Goal: Transaction & Acquisition: Purchase product/service

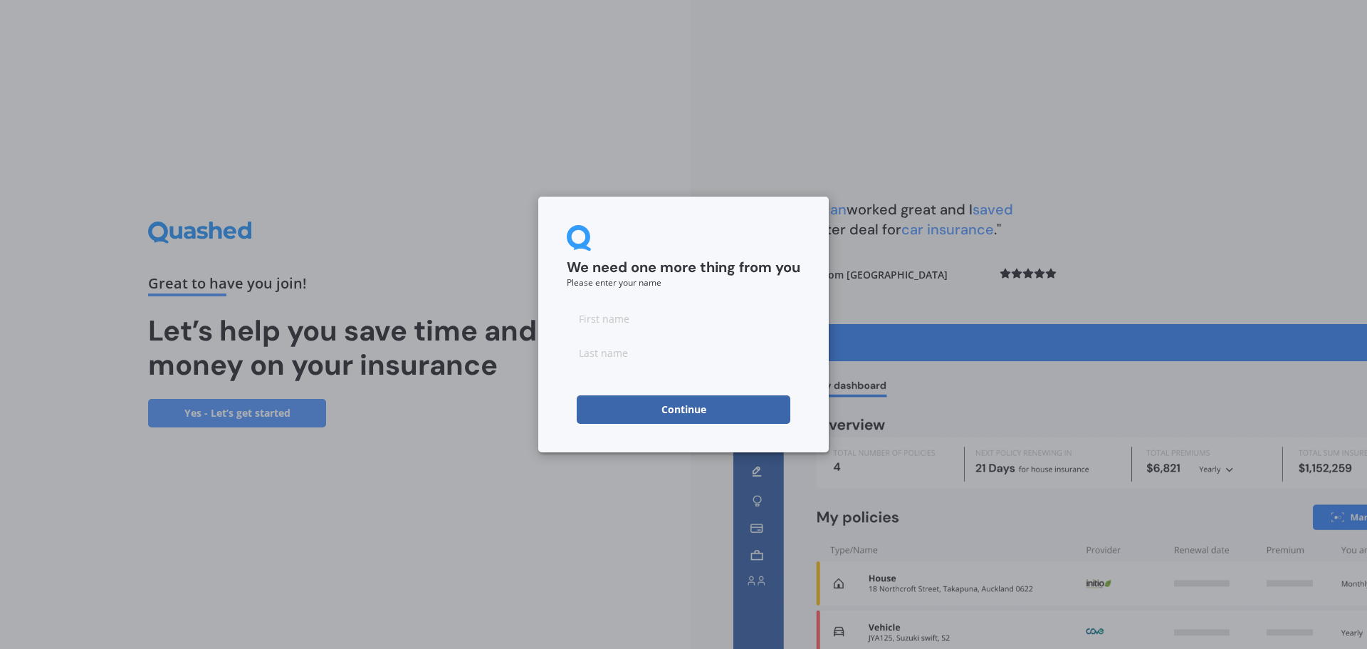
click at [608, 315] on input at bounding box center [684, 318] width 234 height 28
type input "[PERSON_NAME]"
type input "Telford"
click at [613, 397] on button "Continue" at bounding box center [684, 409] width 214 height 28
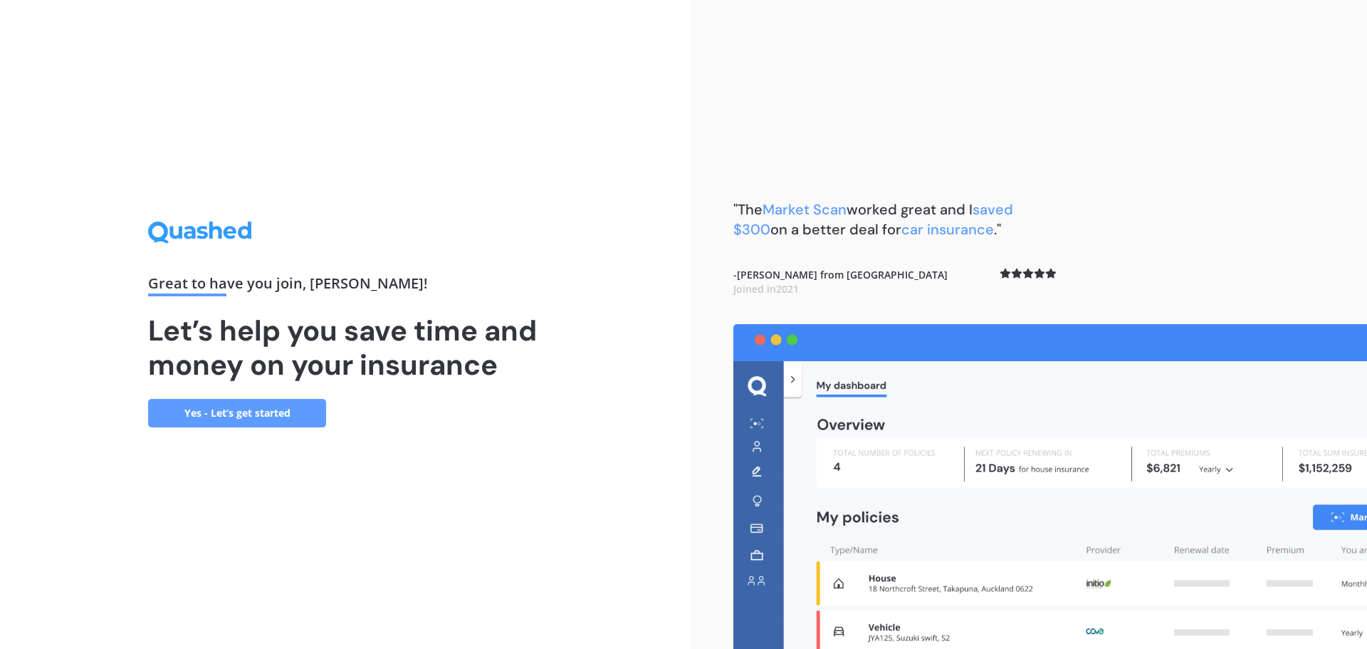
click at [263, 414] on link "Yes - Let’s get started" at bounding box center [237, 413] width 178 height 28
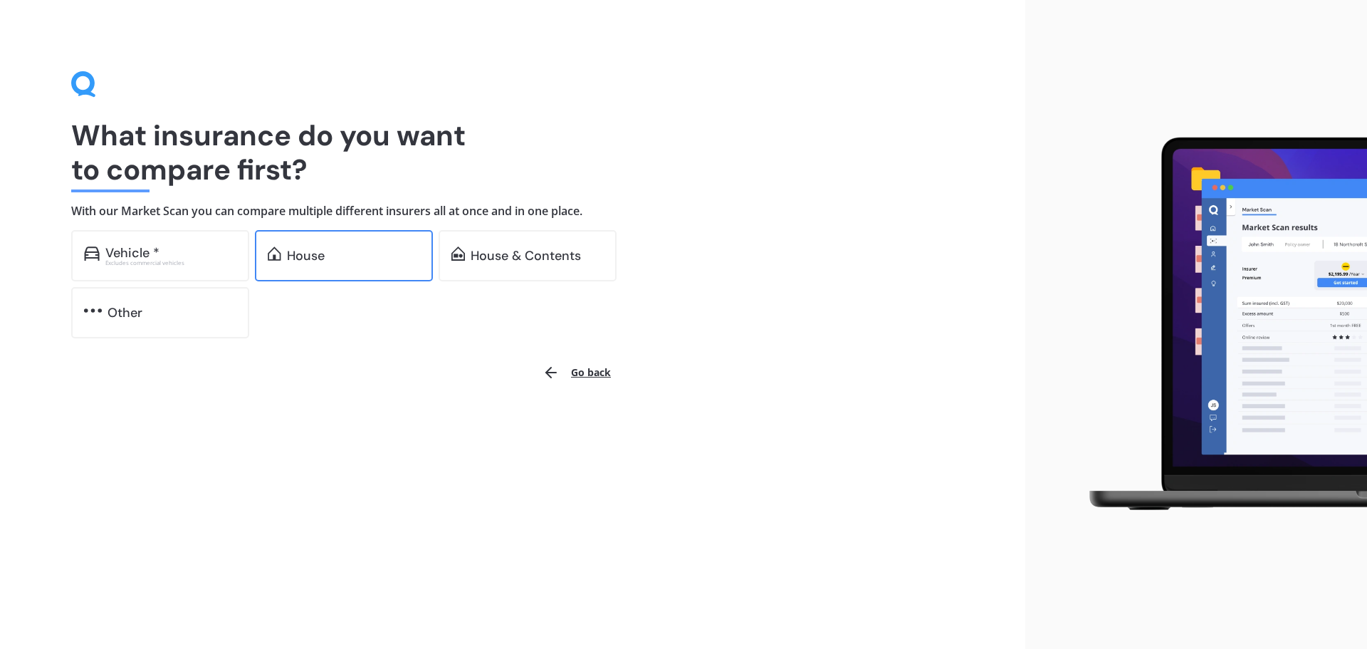
click at [321, 238] on div "House" at bounding box center [344, 255] width 178 height 51
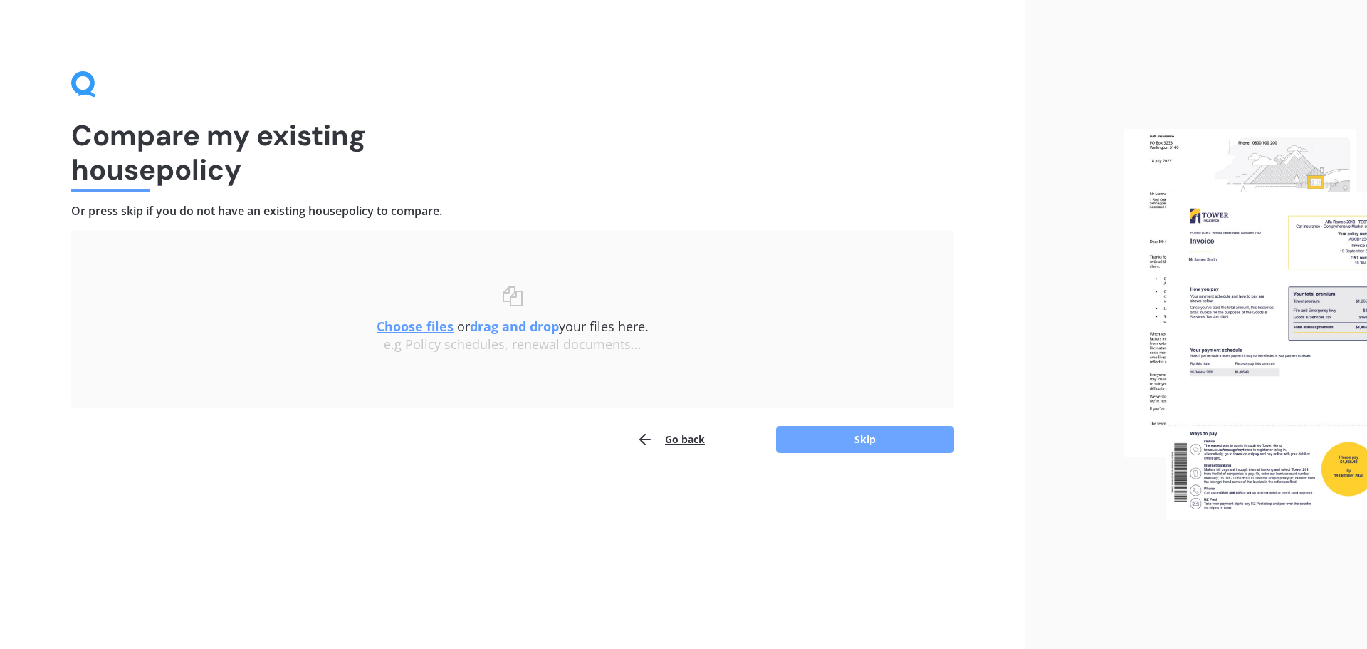
click at [849, 436] on button "Skip" at bounding box center [865, 439] width 178 height 27
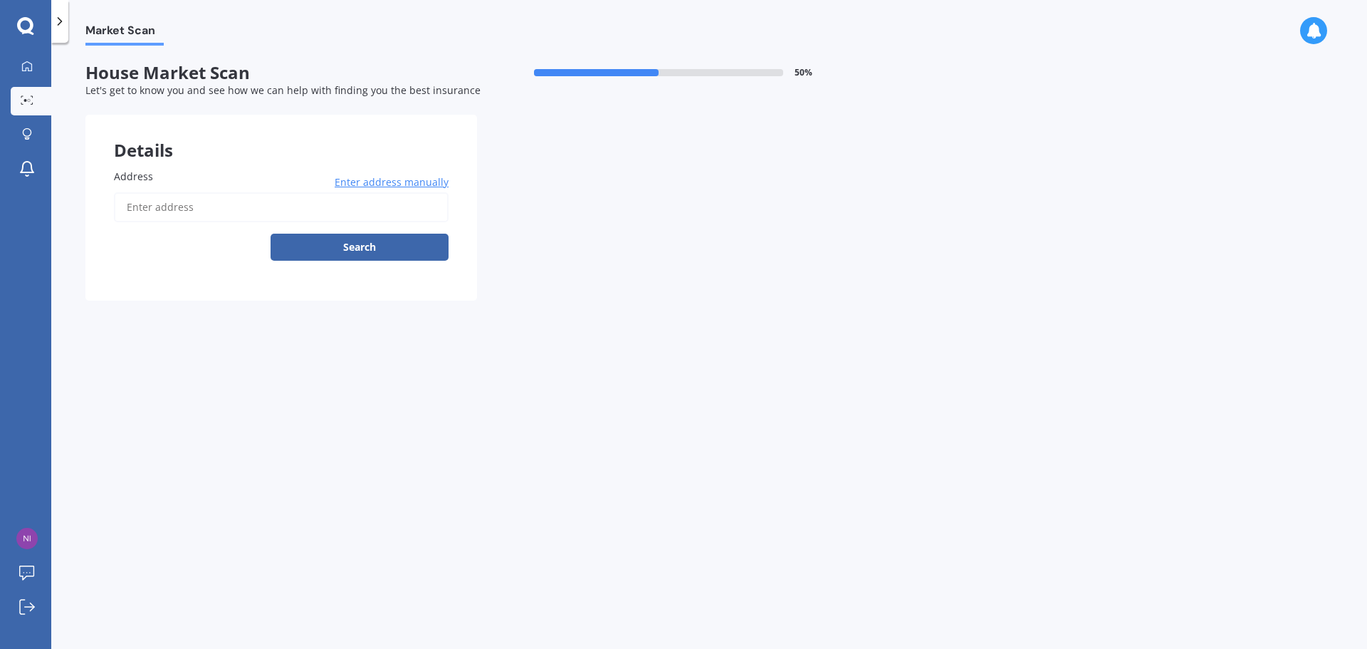
click at [130, 174] on span "Address" at bounding box center [133, 176] width 39 height 14
click at [130, 192] on input "Address" at bounding box center [281, 207] width 335 height 30
drag, startPoint x: 166, startPoint y: 194, endPoint x: 150, endPoint y: 187, distance: 17.2
click at [164, 194] on input "Address" at bounding box center [281, 207] width 335 height 30
type input "[STREET_ADDRESS]"
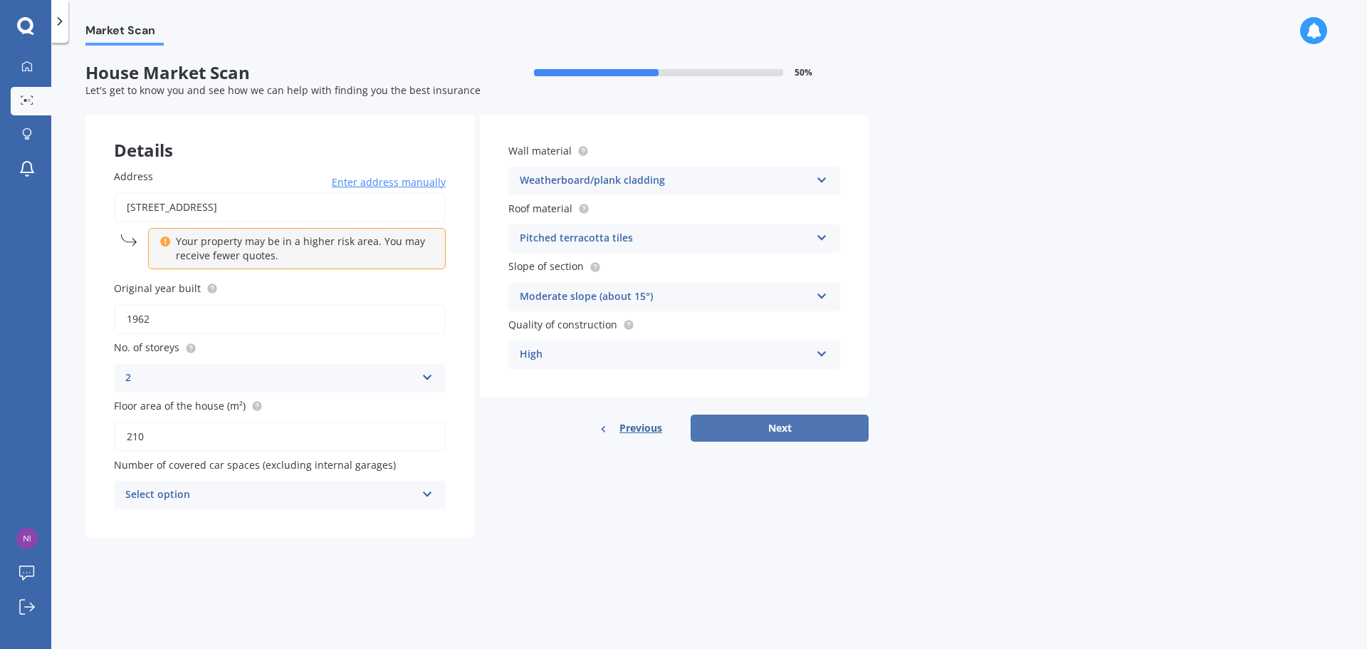
click at [787, 421] on button "Next" at bounding box center [780, 427] width 178 height 27
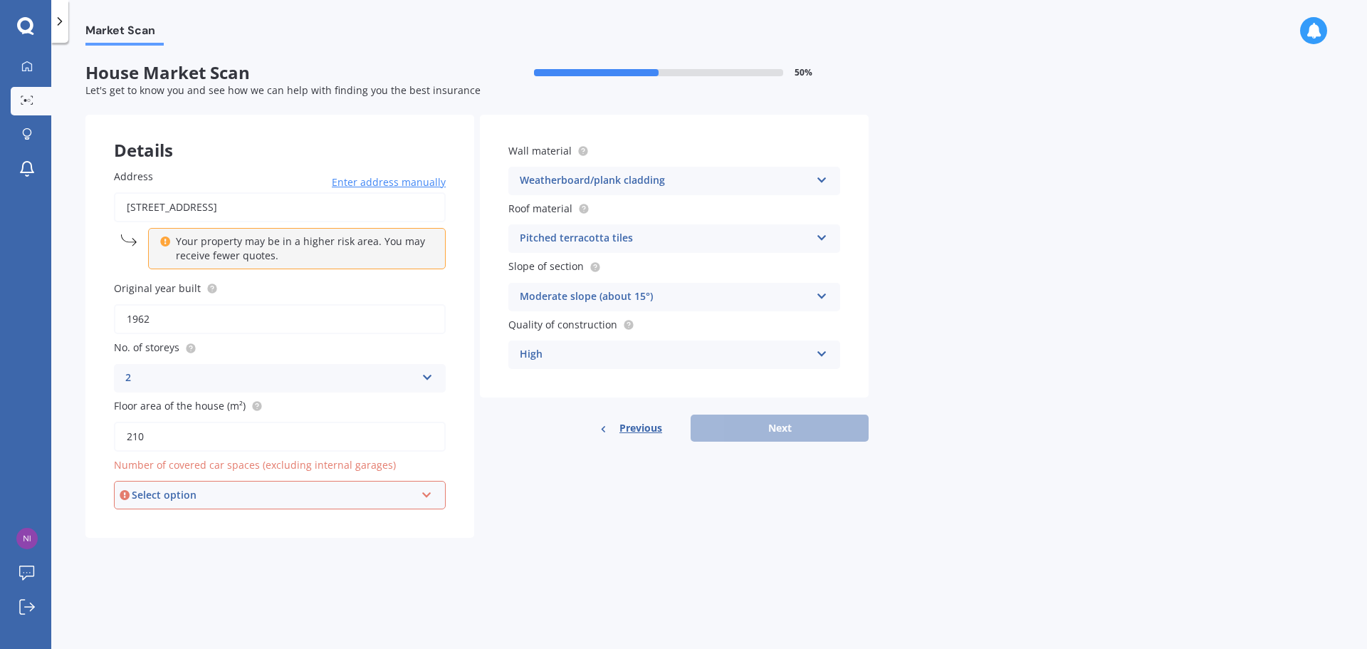
click at [239, 493] on div "Select option" at bounding box center [273, 495] width 283 height 16
drag, startPoint x: 177, startPoint y: 387, endPoint x: 391, endPoint y: 488, distance: 236.6
click at [177, 387] on div "2" at bounding box center [279, 391] width 329 height 26
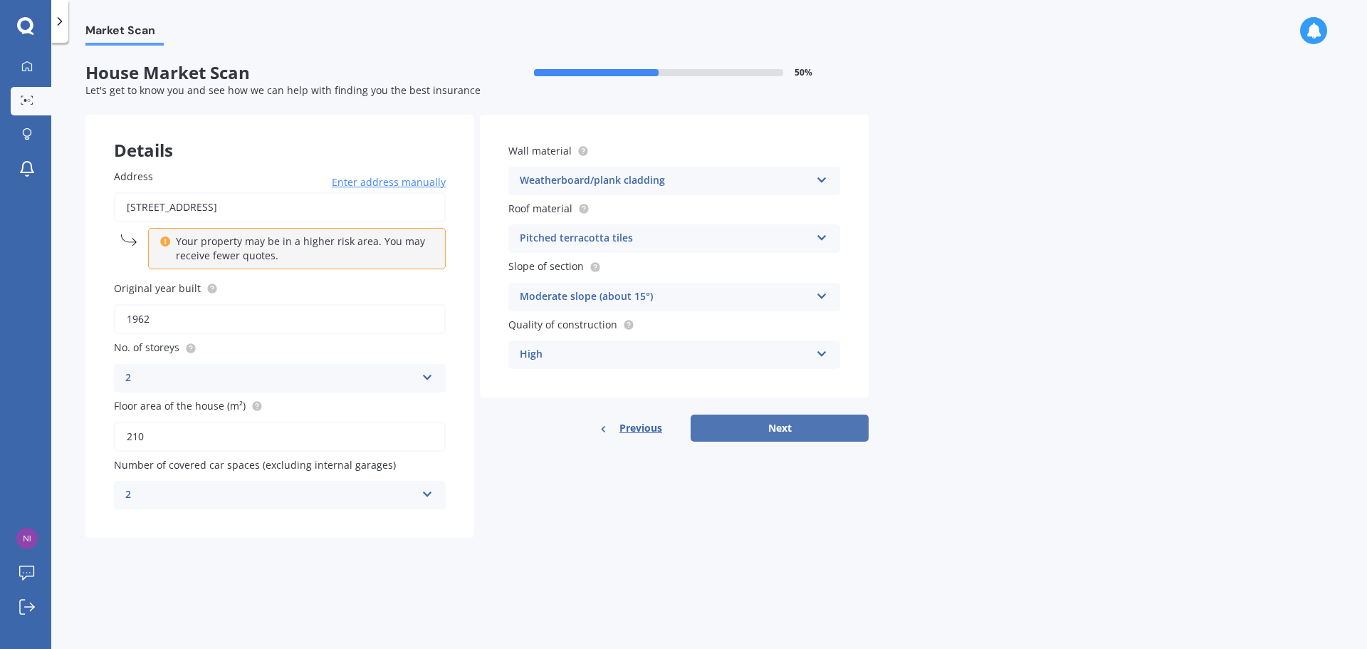
click at [785, 426] on button "Next" at bounding box center [780, 427] width 178 height 27
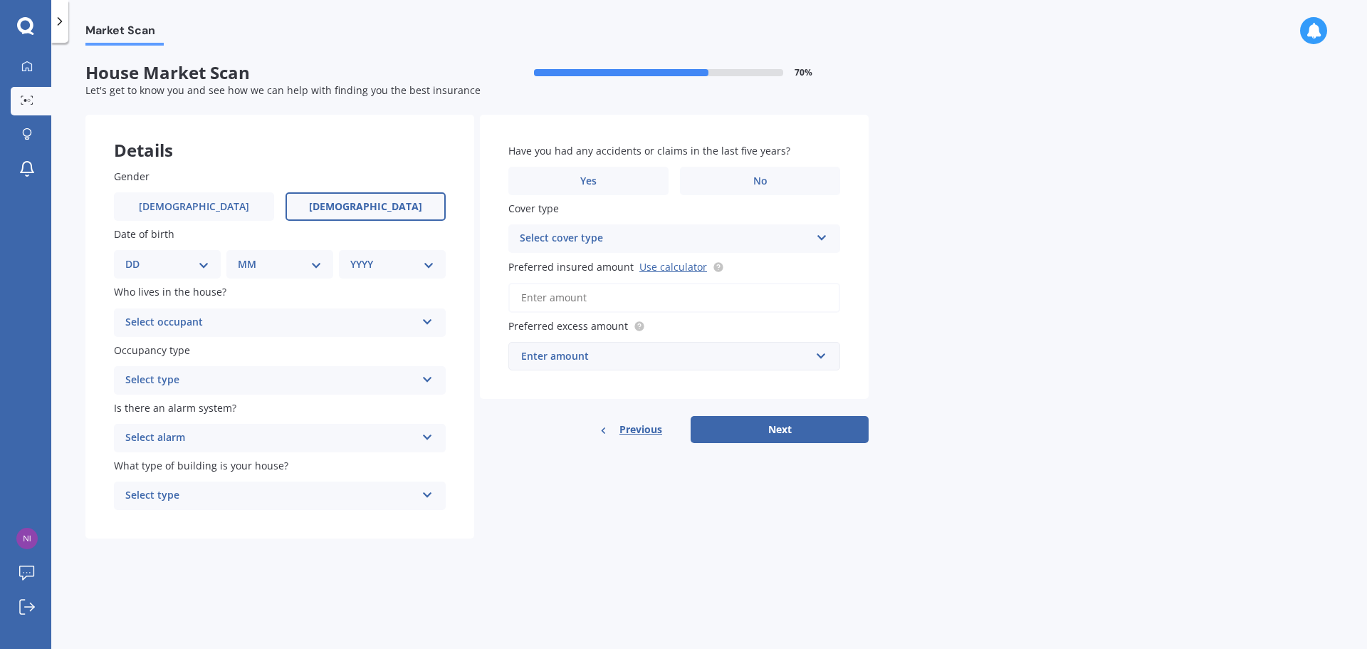
click at [347, 203] on span "[DEMOGRAPHIC_DATA]" at bounding box center [365, 207] width 113 height 12
click at [0, 0] on input "[DEMOGRAPHIC_DATA]" at bounding box center [0, 0] width 0 height 0
click at [176, 266] on select "DD 01 02 03 04 05 06 07 08 09 10 11 12 13 14 15 16 17 18 19 20 21 22 23 24 25 2…" at bounding box center [167, 264] width 84 height 16
select select "01"
click at [137, 256] on select "DD 01 02 03 04 05 06 07 08 09 10 11 12 13 14 15 16 17 18 19 20 21 22 23 24 25 2…" at bounding box center [167, 264] width 84 height 16
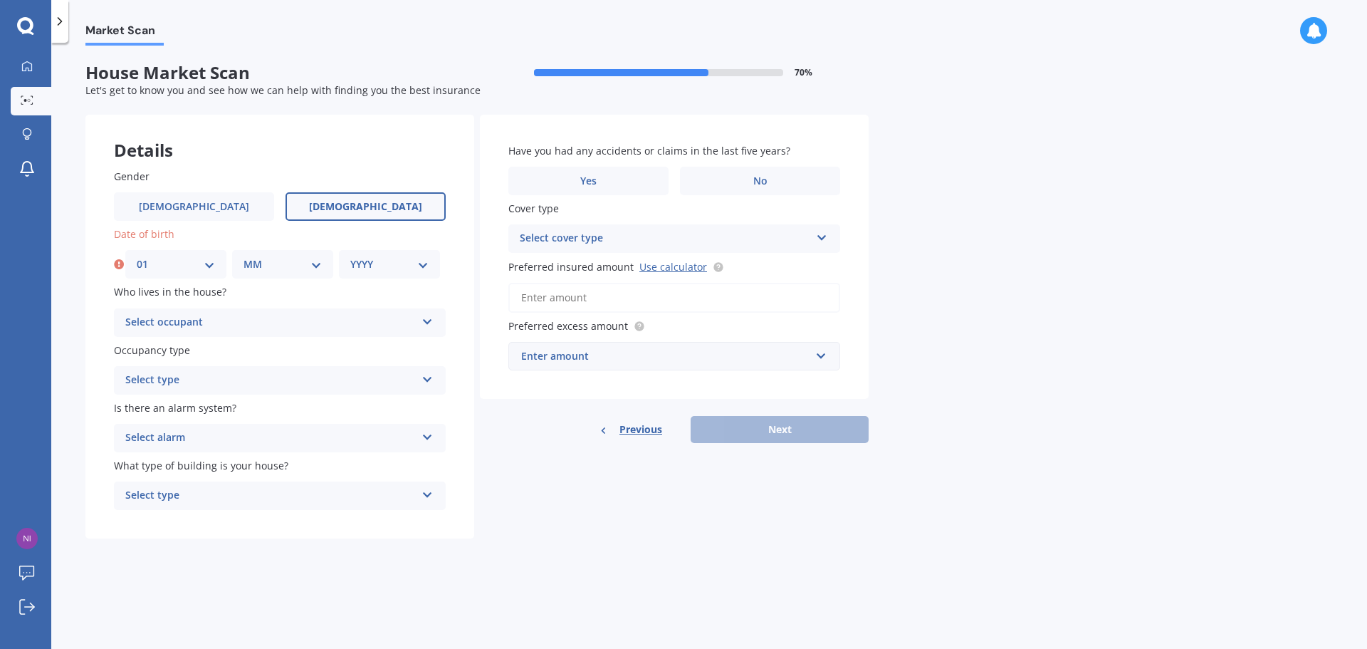
click at [295, 271] on select "MM 01 02 03 04 05 06 07 08 09 10 11 12" at bounding box center [282, 264] width 78 height 16
select select "01"
click at [243, 256] on select "MM 01 02 03 04 05 06 07 08 09 10 11 12" at bounding box center [282, 264] width 78 height 16
click at [382, 271] on select "YYYY 2009 2008 2007 2006 2005 2004 2003 2002 2001 2000 1999 1998 1997 1996 1995…" at bounding box center [389, 264] width 78 height 16
select select "1977"
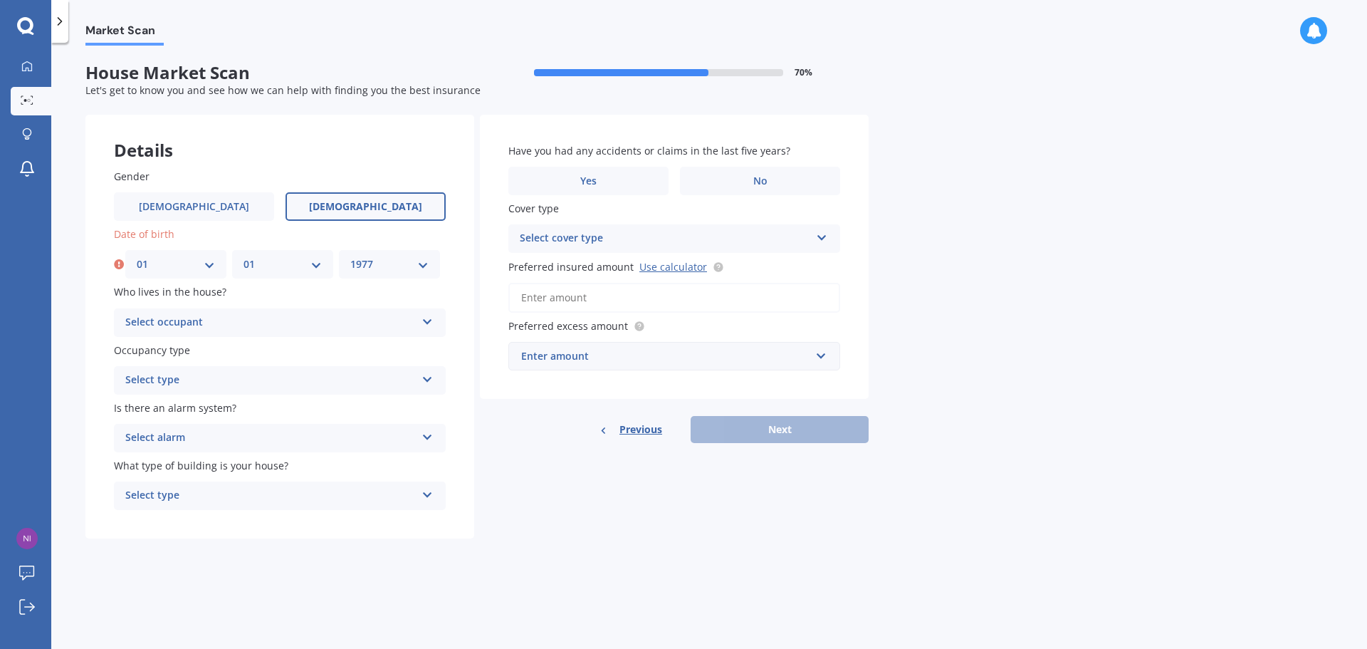
click at [350, 256] on select "YYYY 2009 2008 2007 2006 2005 2004 2003 2002 2001 2000 1999 1998 1997 1996 1995…" at bounding box center [389, 264] width 78 height 16
click at [749, 430] on button "Next" at bounding box center [780, 429] width 178 height 27
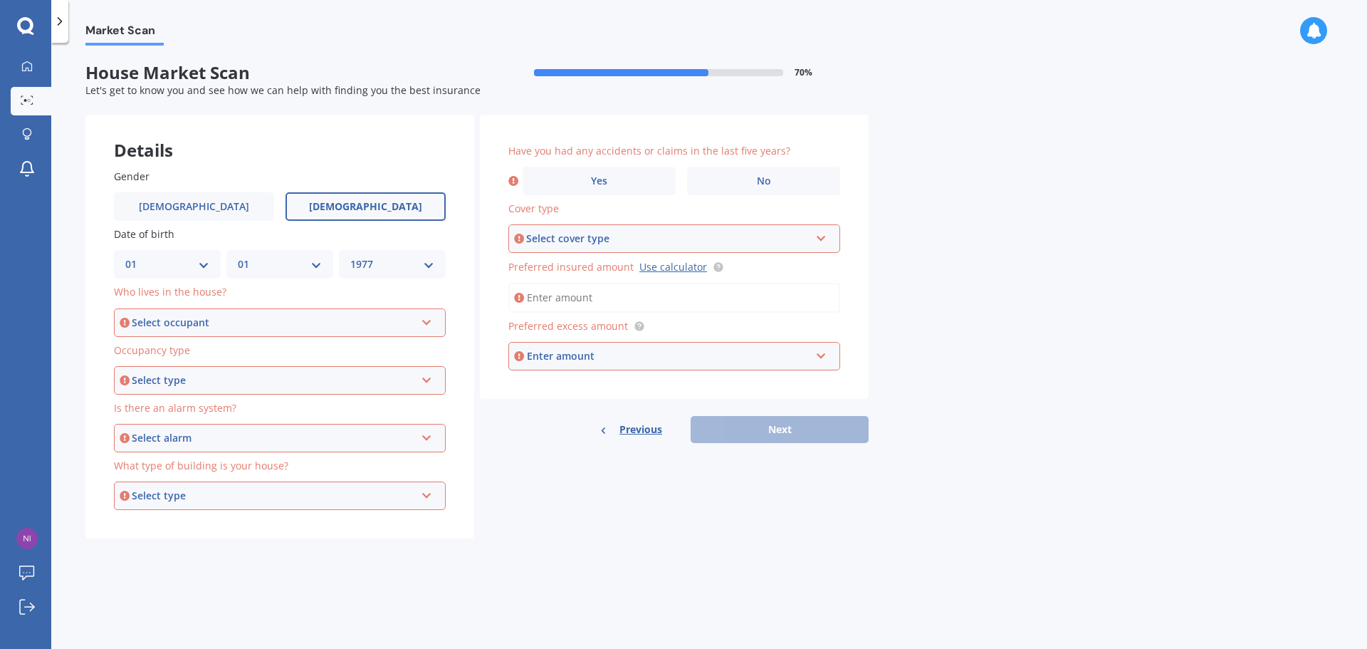
click at [159, 328] on div "Select occupant" at bounding box center [273, 323] width 283 height 16
click at [172, 352] on div "Owner" at bounding box center [279, 350] width 329 height 26
click at [168, 385] on div "Select type" at bounding box center [273, 380] width 283 height 16
click at [174, 406] on span "Permanent" at bounding box center [154, 407] width 54 height 14
click at [149, 439] on div "Select alarm" at bounding box center [273, 438] width 283 height 16
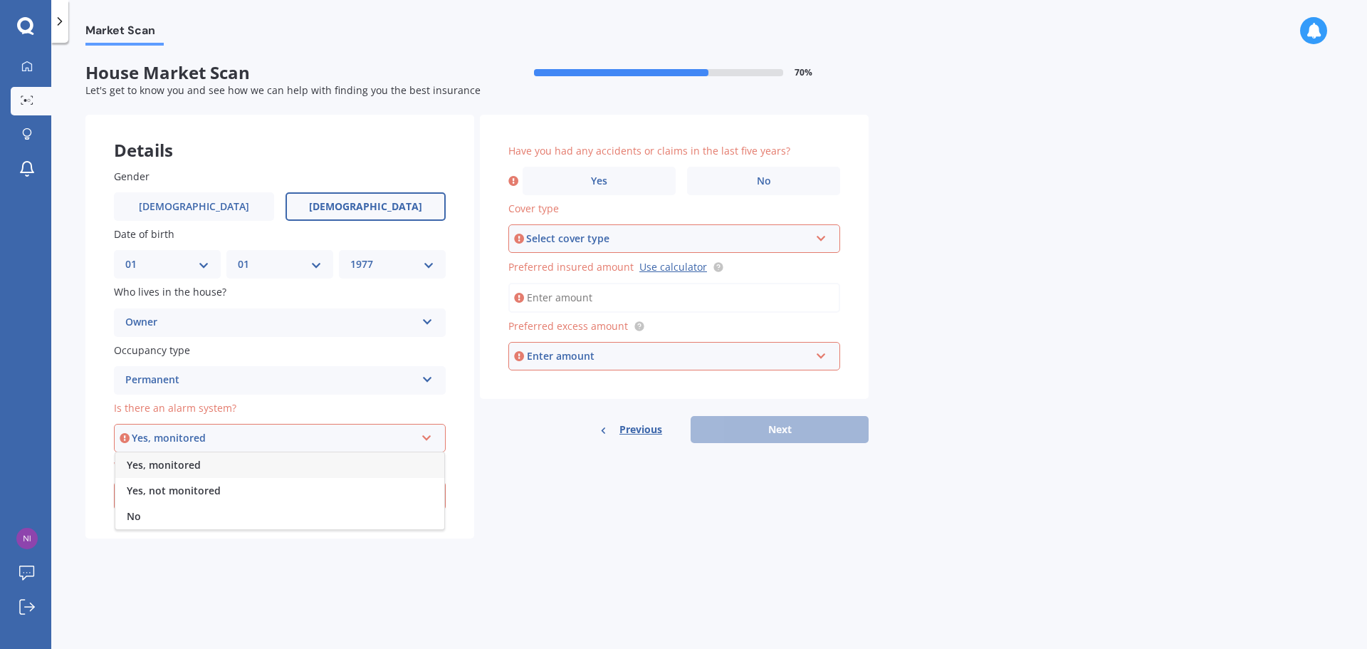
drag, startPoint x: 172, startPoint y: 513, endPoint x: 168, endPoint y: 507, distance: 7.3
click at [170, 511] on div "No" at bounding box center [279, 516] width 329 height 26
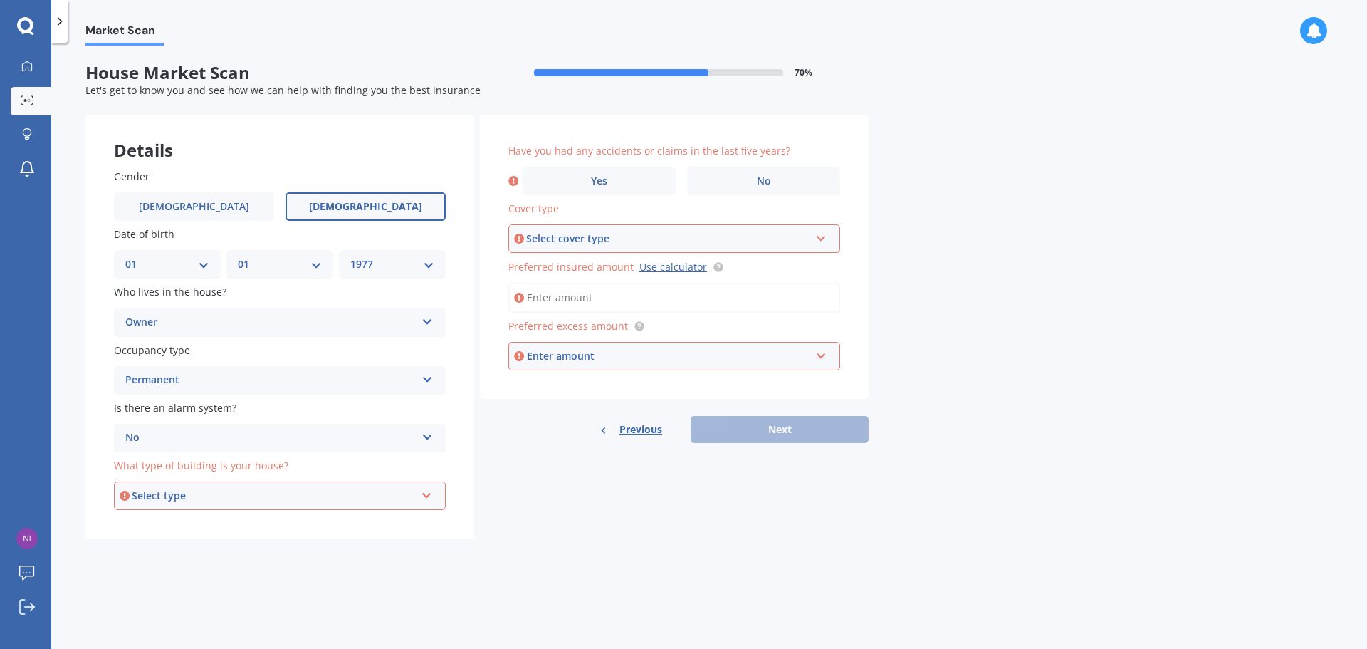
click at [200, 493] on div "Select type" at bounding box center [273, 496] width 283 height 16
click at [203, 522] on div "Freestanding" at bounding box center [279, 523] width 329 height 26
click at [740, 167] on label "No" at bounding box center [763, 181] width 153 height 28
click at [0, 0] on input "No" at bounding box center [0, 0] width 0 height 0
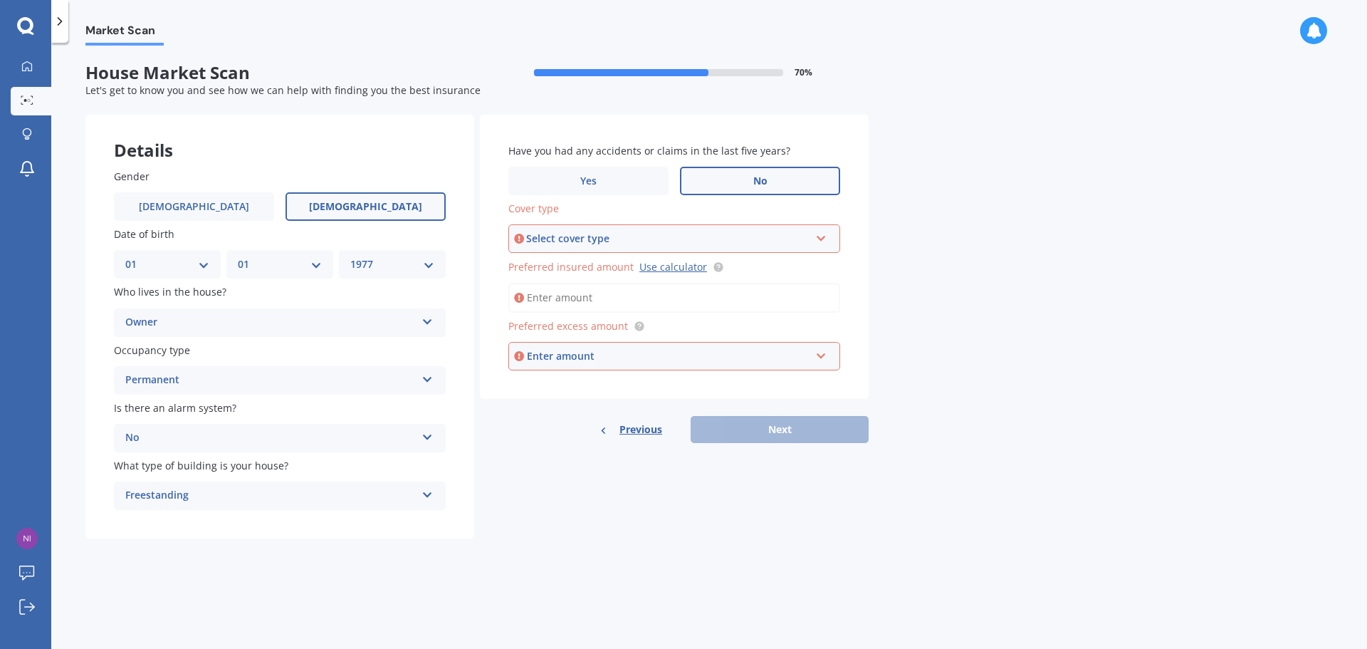
click at [544, 233] on div "Select cover type" at bounding box center [667, 239] width 283 height 16
click at [547, 241] on div "High" at bounding box center [667, 239] width 283 height 16
click at [819, 231] on icon at bounding box center [821, 236] width 12 height 10
click at [557, 239] on div "High" at bounding box center [667, 239] width 283 height 16
click at [661, 268] on link "Use calculator" at bounding box center [673, 267] width 68 height 14
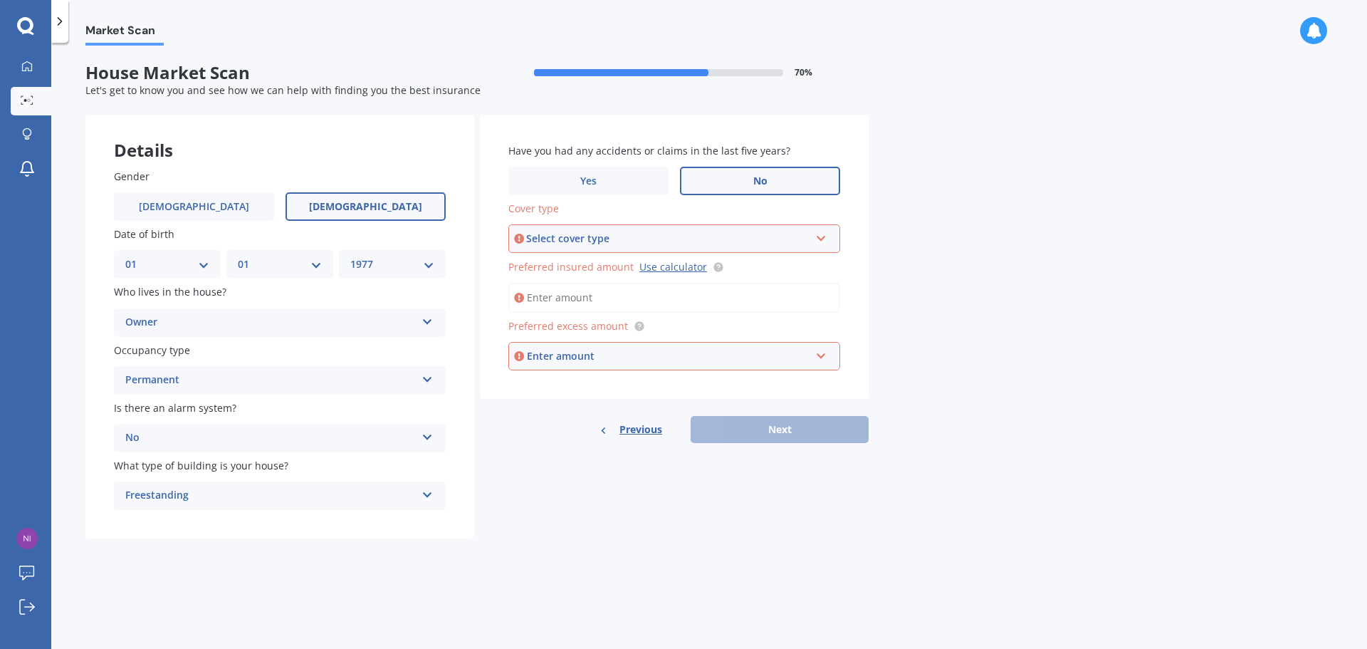
click at [591, 240] on div "Select cover type" at bounding box center [667, 239] width 283 height 16
drag, startPoint x: 544, startPoint y: 427, endPoint x: 557, endPoint y: 356, distance: 72.5
click at [544, 426] on div "Previous Next" at bounding box center [674, 429] width 389 height 27
click at [560, 297] on input "Preferred insured amount Use calculator" at bounding box center [674, 298] width 332 height 30
click at [538, 293] on input "Preferred insured amount Use calculator" at bounding box center [674, 298] width 332 height 30
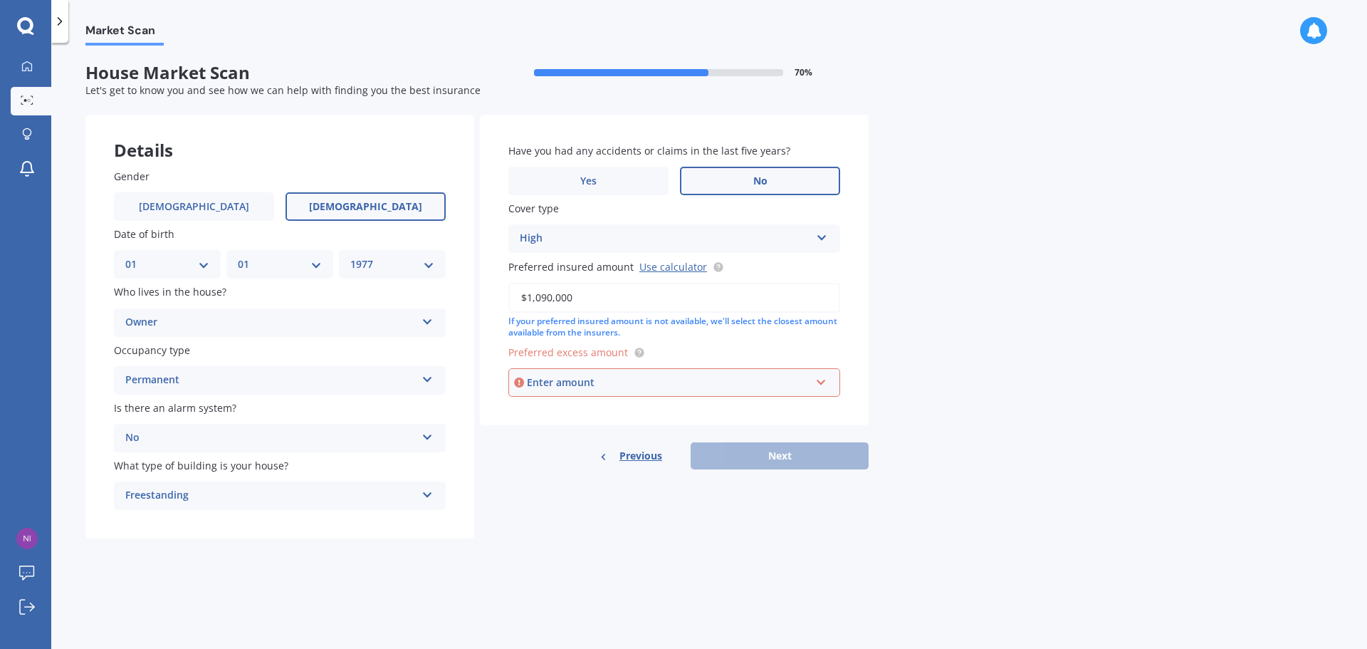
type input "$1,090,000"
click at [522, 471] on div "Details Gender [DEMOGRAPHIC_DATA] [DEMOGRAPHIC_DATA] Date of birth DD 01 02 03 …" at bounding box center [476, 327] width 783 height 424
click at [818, 238] on icon at bounding box center [822, 235] width 12 height 10
click at [538, 387] on div "Enter amount" at bounding box center [668, 382] width 283 height 16
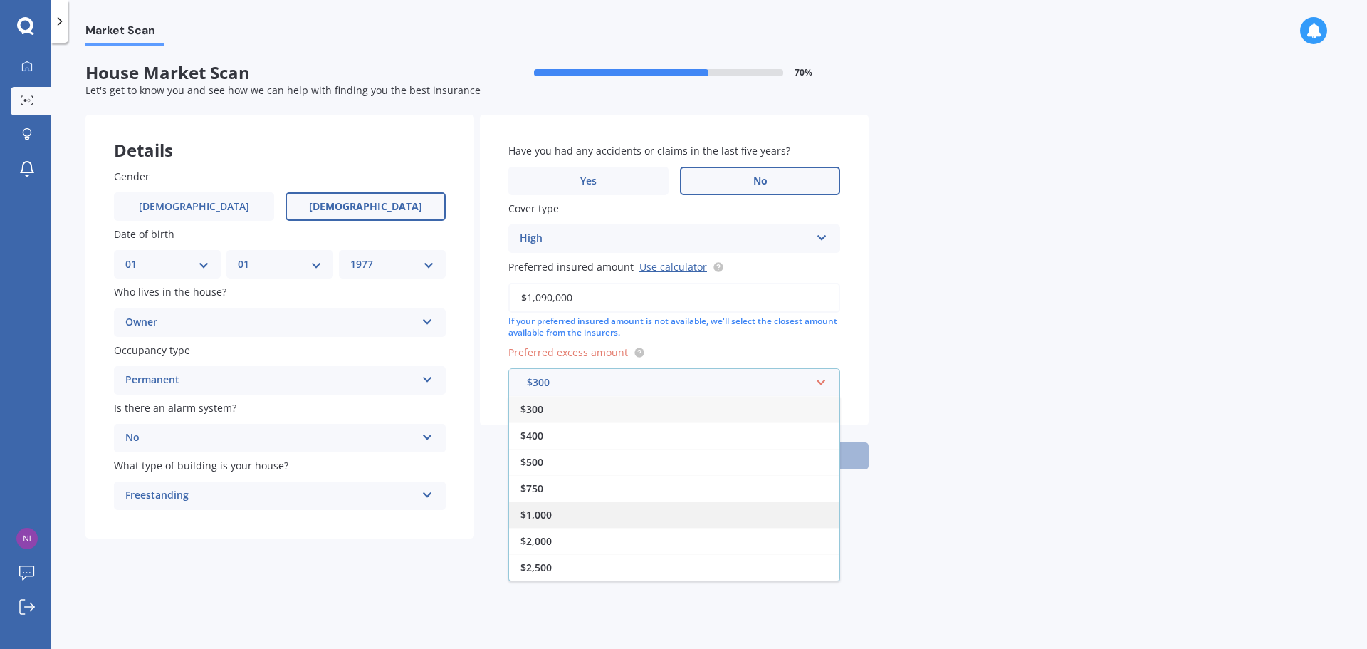
click at [525, 515] on span "$1,000" at bounding box center [535, 515] width 31 height 14
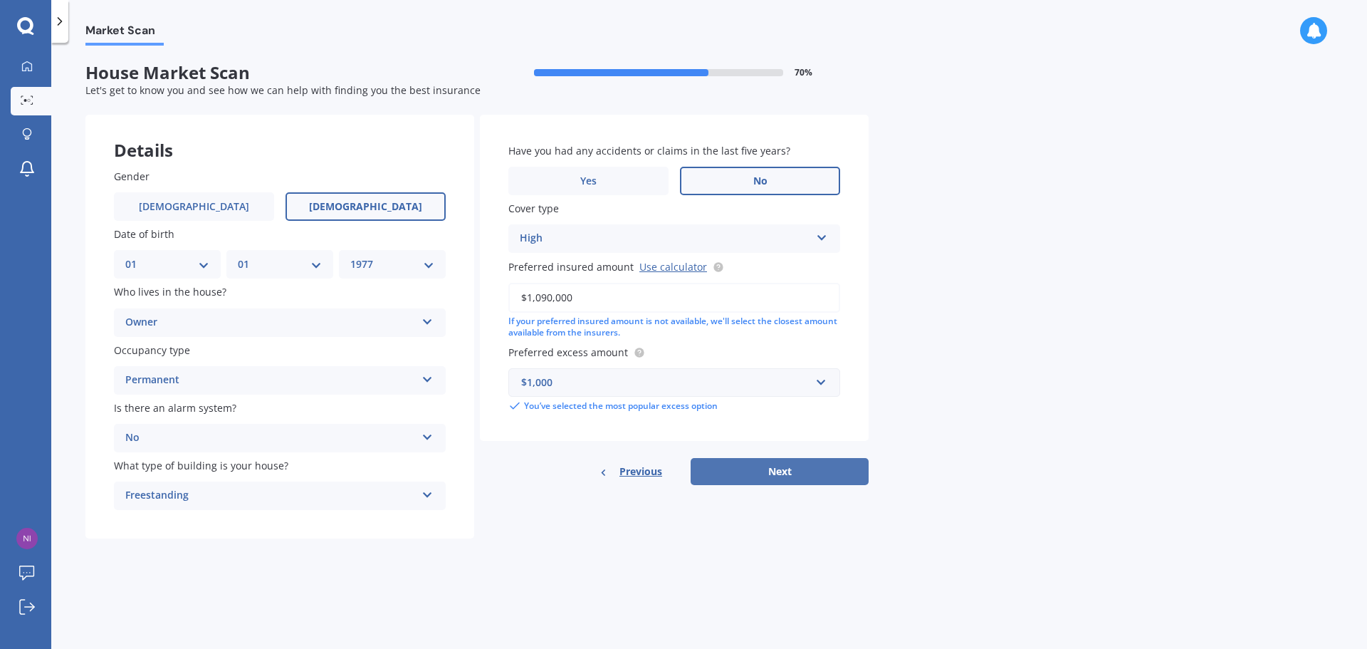
click at [767, 473] on button "Next" at bounding box center [780, 471] width 178 height 27
select select "01"
select select "1977"
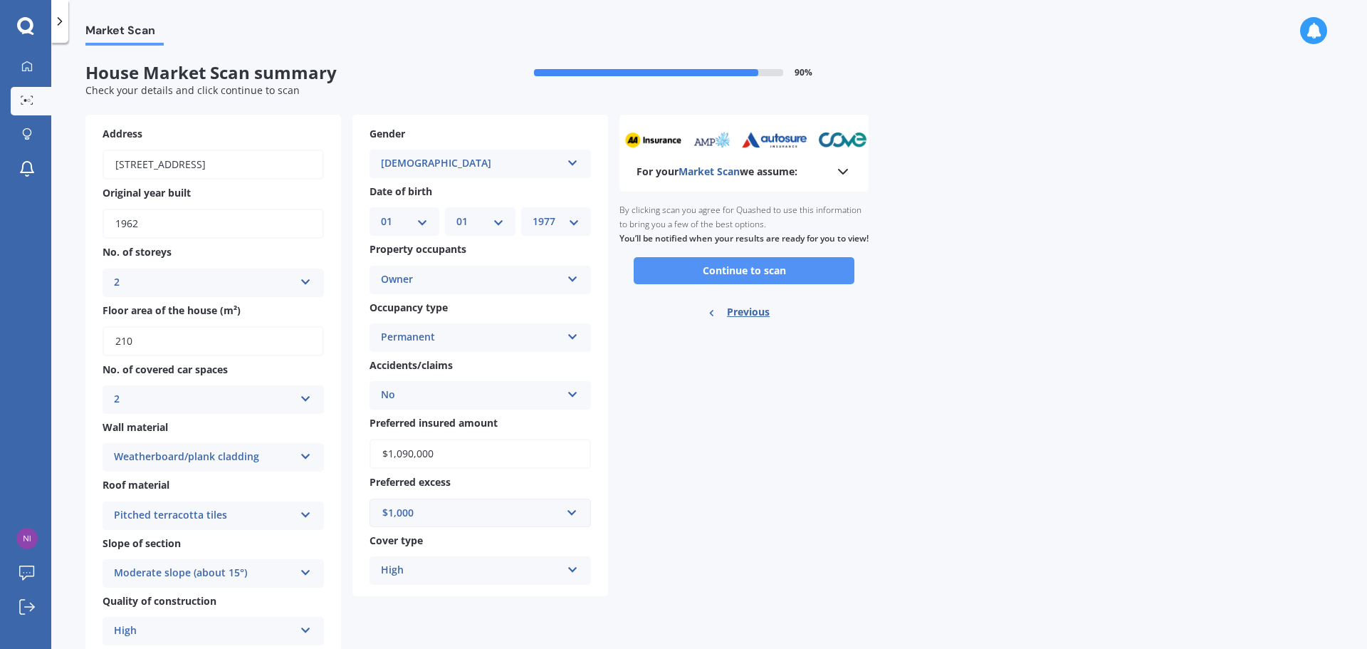
click at [728, 280] on button "Continue to scan" at bounding box center [744, 270] width 221 height 27
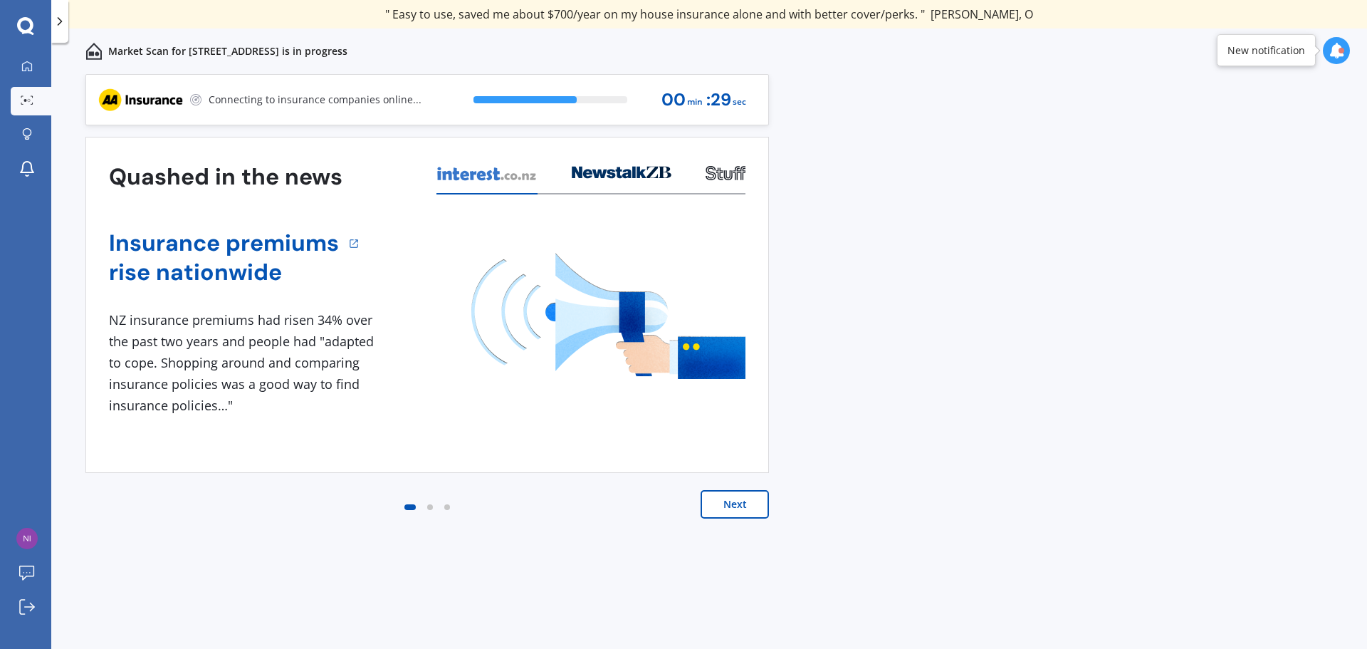
click at [743, 503] on button "Next" at bounding box center [735, 504] width 68 height 28
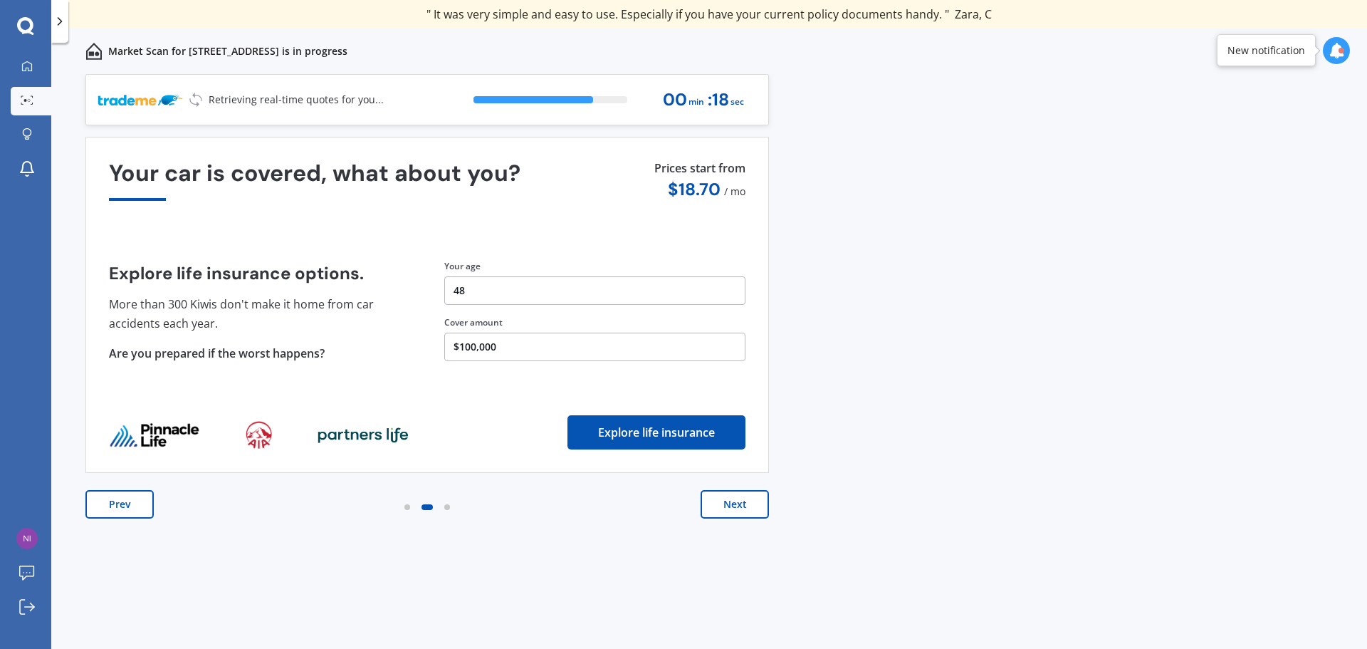
click at [107, 508] on button "Prev" at bounding box center [119, 504] width 68 height 28
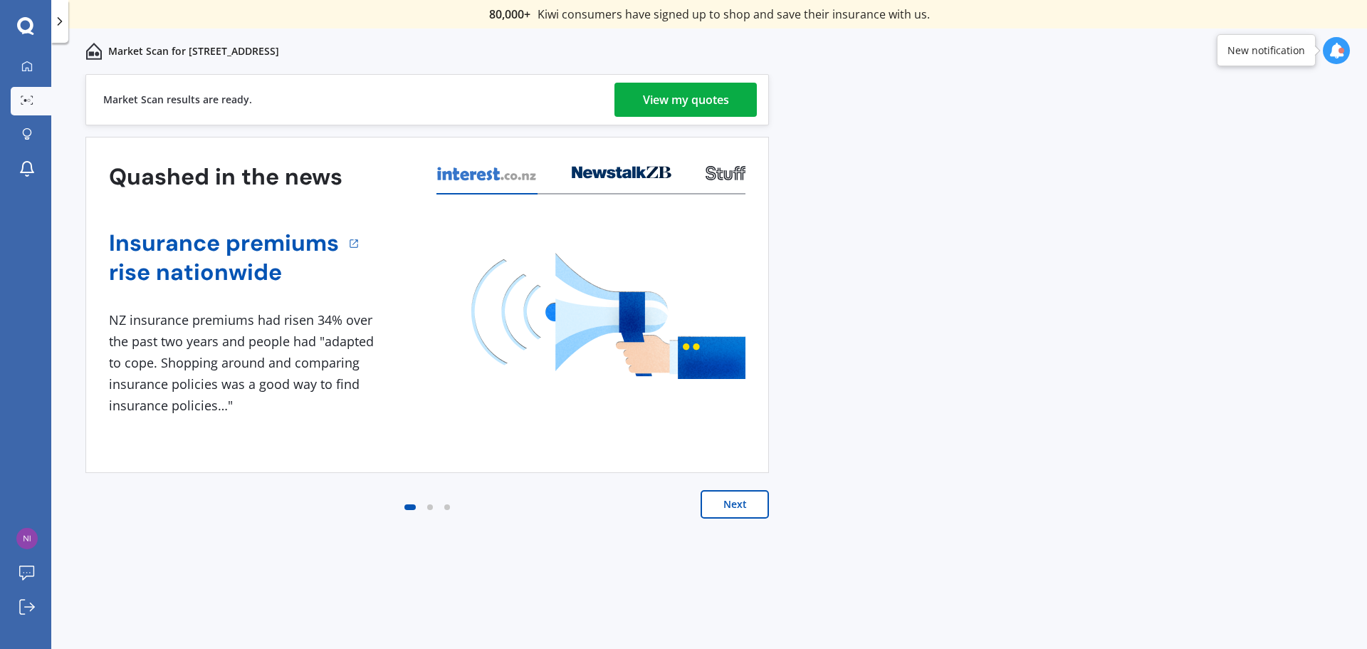
click at [698, 98] on div "View my quotes" at bounding box center [686, 100] width 86 height 34
